Goal: Task Accomplishment & Management: Manage account settings

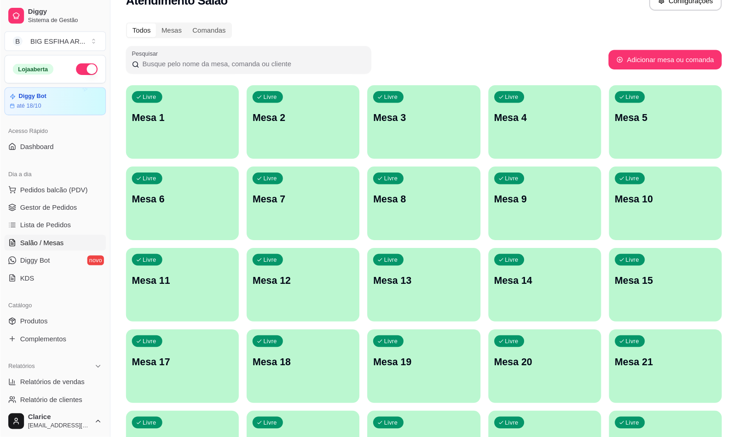
scroll to position [19, 0]
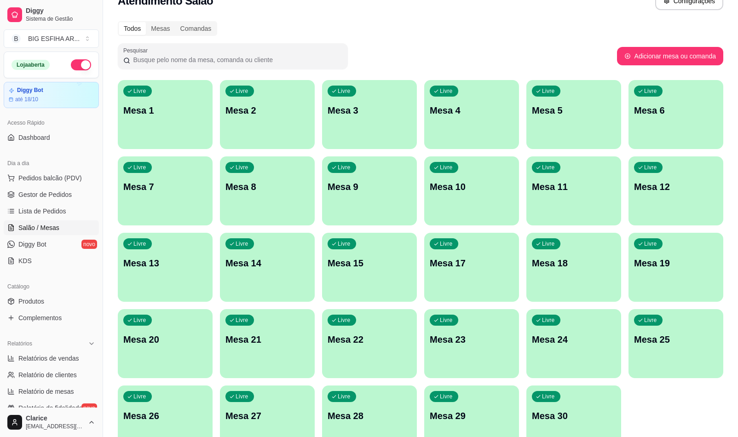
drag, startPoint x: 683, startPoint y: 3, endPoint x: 423, endPoint y: 57, distance: 266.0
click at [423, 57] on div "Pesquisar" at bounding box center [367, 56] width 499 height 26
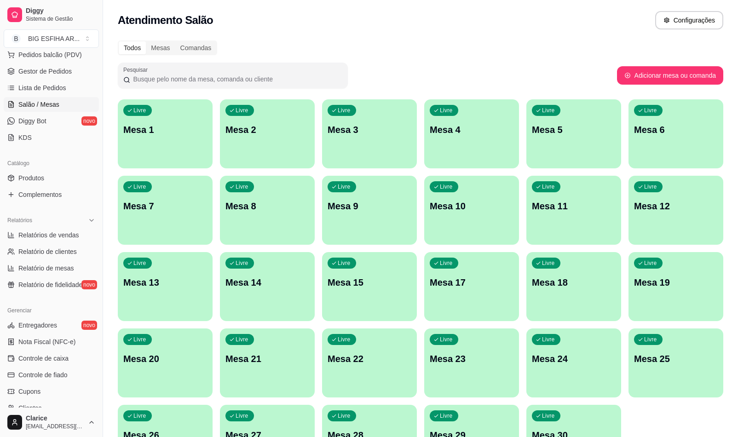
scroll to position [102, 0]
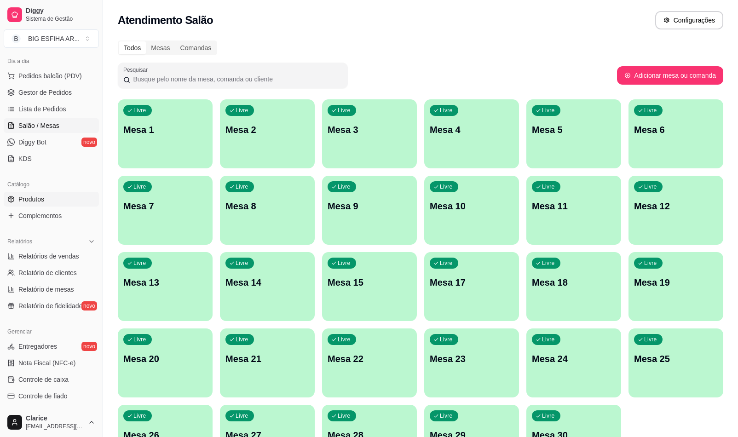
click at [57, 199] on link "Produtos" at bounding box center [51, 199] width 95 height 15
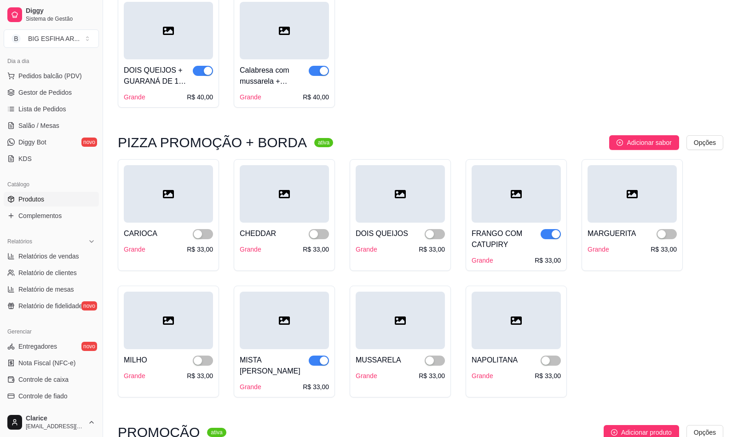
scroll to position [429, 0]
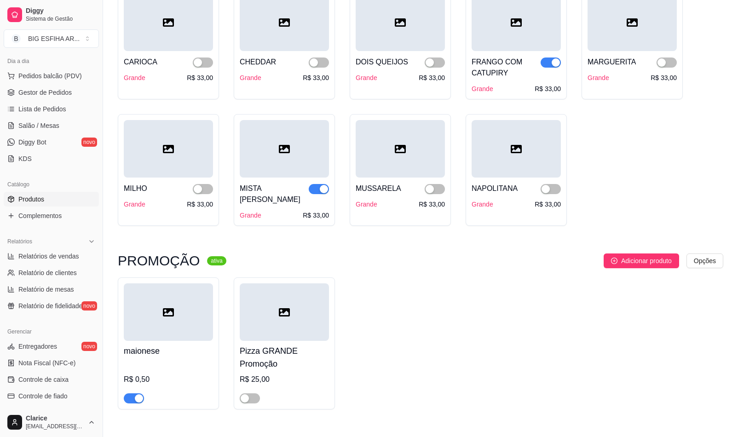
click at [545, 62] on span "button" at bounding box center [550, 62] width 20 height 10
click at [314, 190] on span "button" at bounding box center [319, 189] width 20 height 10
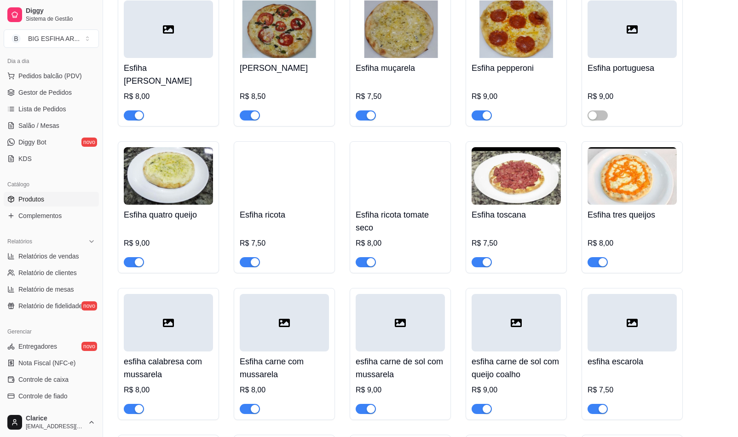
scroll to position [3065, 0]
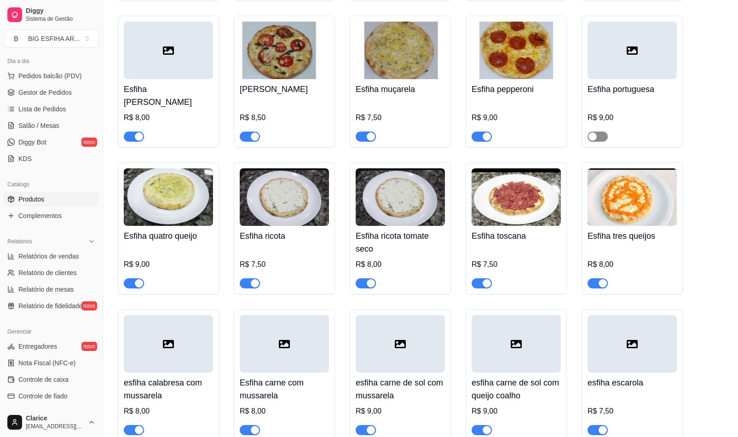
click at [603, 135] on span "button" at bounding box center [597, 137] width 20 height 10
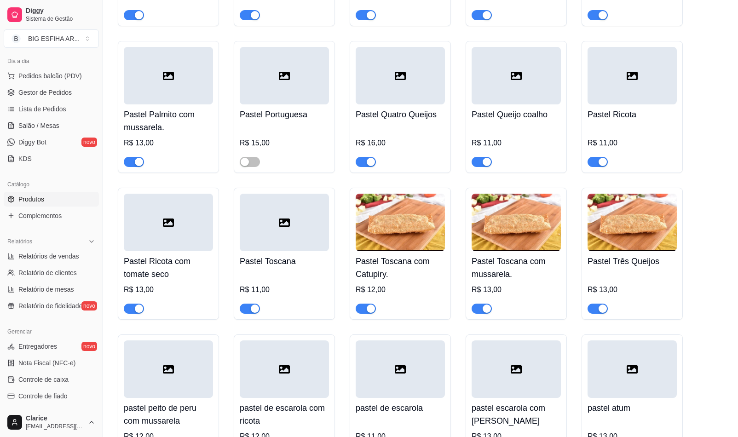
scroll to position [5334, 0]
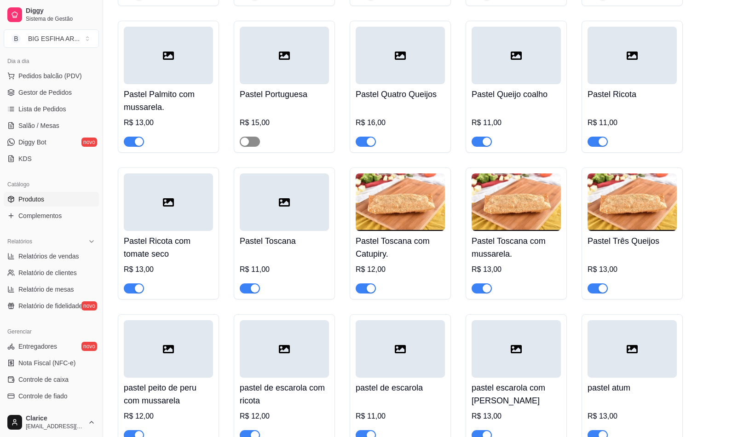
click at [258, 147] on span "button" at bounding box center [250, 142] width 20 height 10
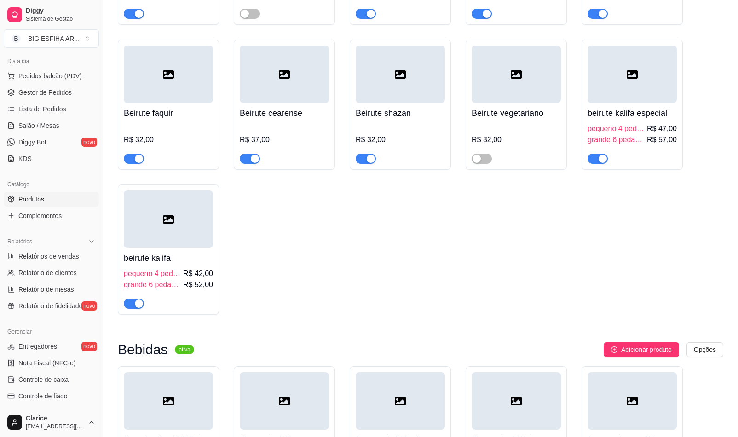
scroll to position [7173, 0]
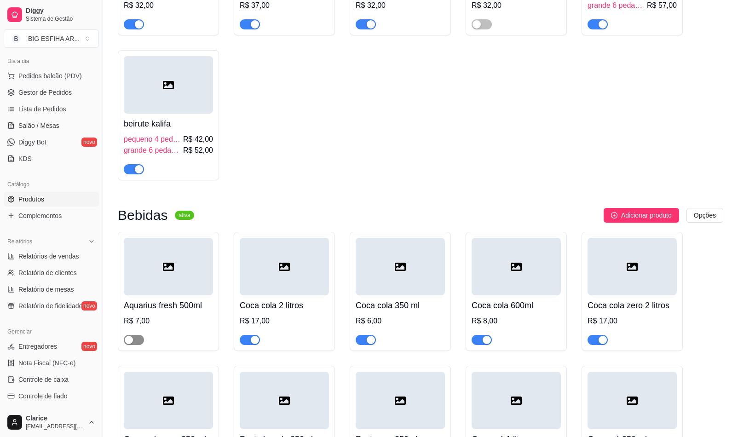
click at [137, 345] on span "button" at bounding box center [134, 340] width 20 height 10
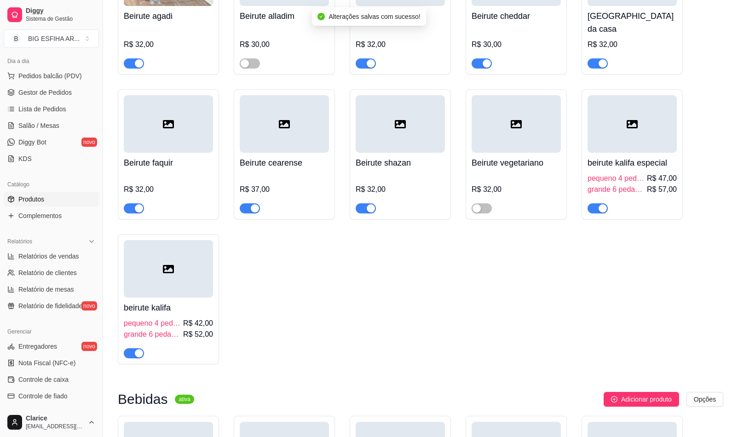
scroll to position [6928, 0]
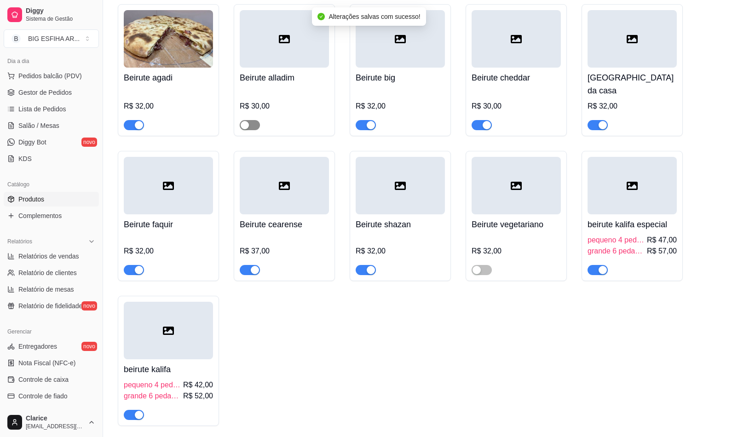
click at [254, 130] on span "button" at bounding box center [250, 125] width 20 height 10
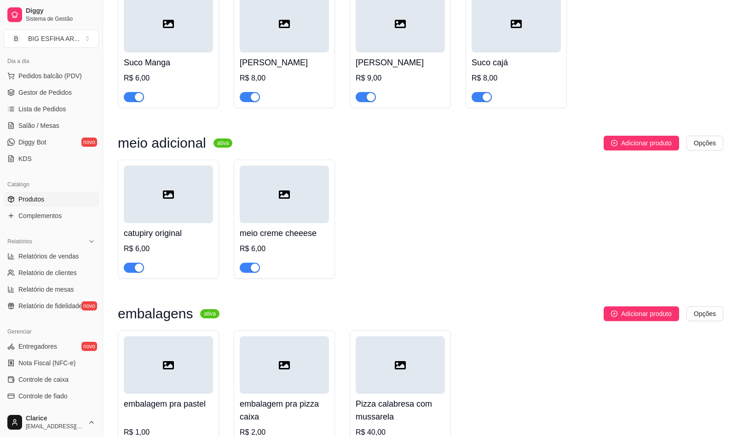
scroll to position [8350, 0]
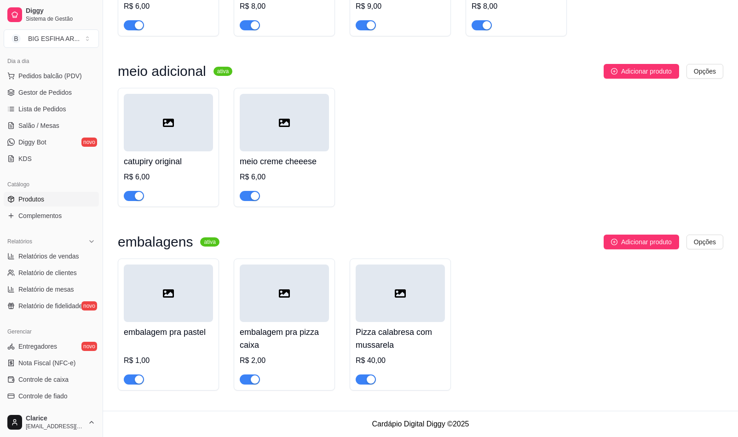
click at [413, 301] on div at bounding box center [399, 292] width 89 height 57
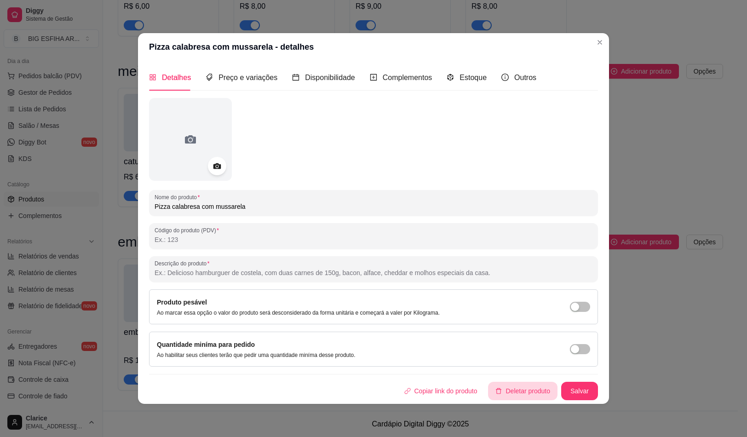
click at [532, 390] on button "Deletar produto" at bounding box center [522, 391] width 69 height 18
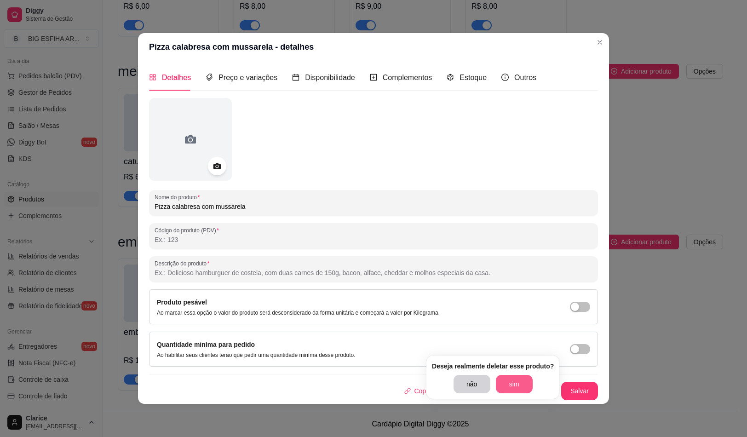
click at [512, 375] on button "sim" at bounding box center [514, 384] width 37 height 18
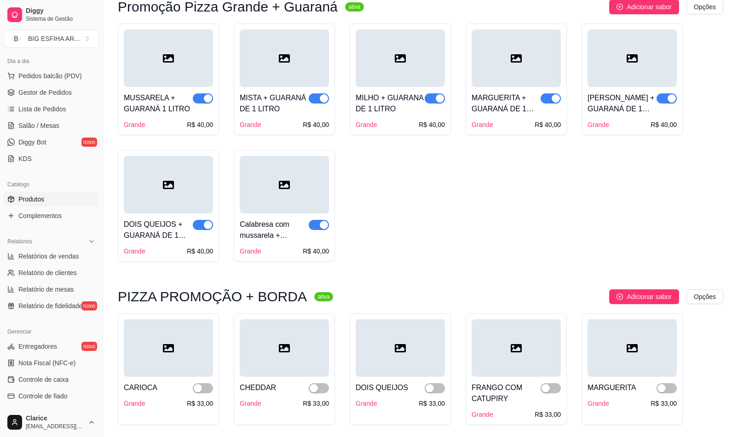
scroll to position [0, 0]
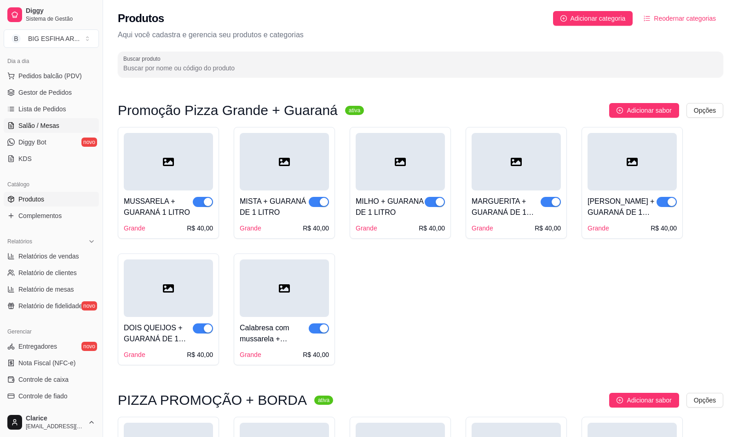
click at [48, 124] on span "Salão / Mesas" at bounding box center [38, 125] width 41 height 9
